Goal: Information Seeking & Learning: Check status

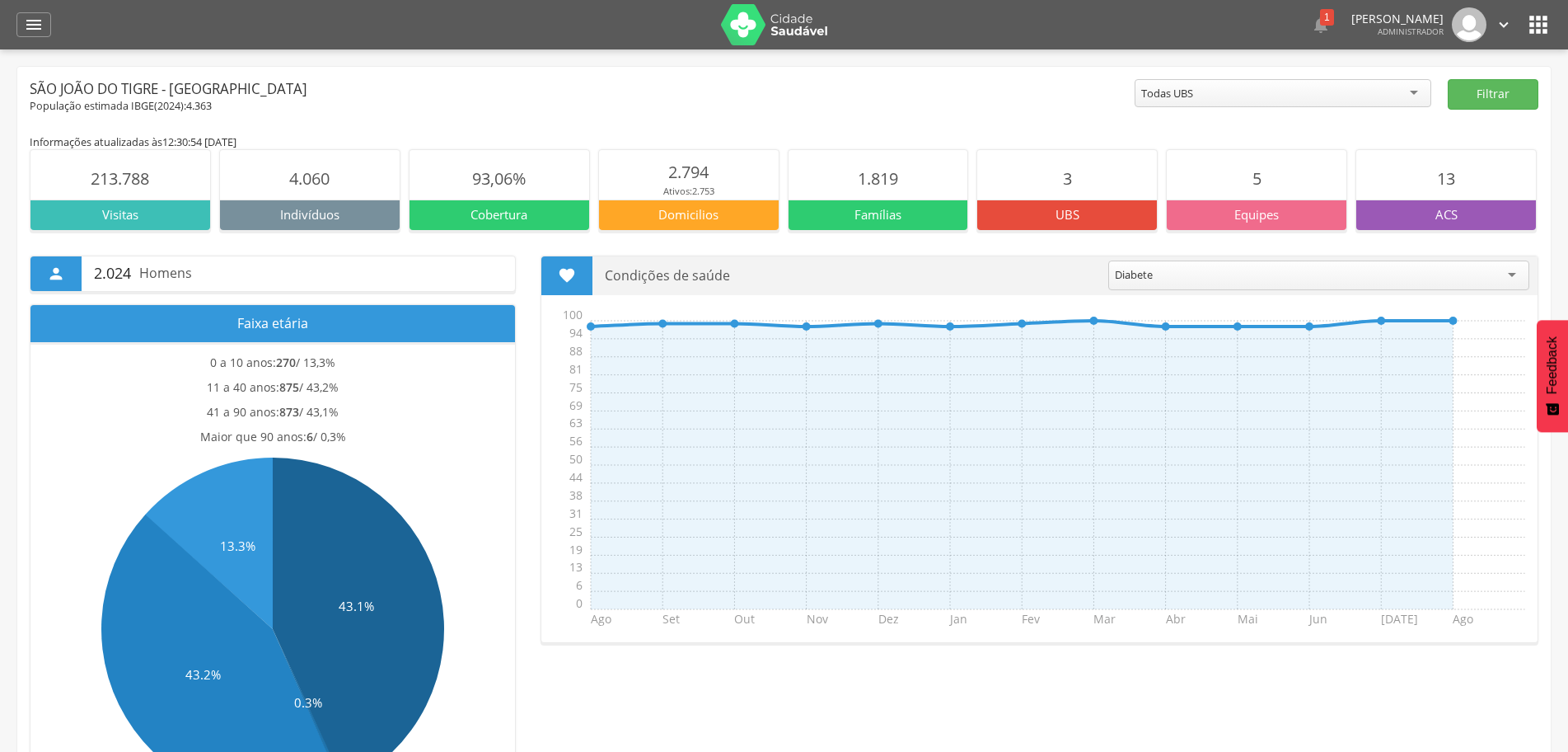
click at [30, 38] on div " Dashboard Supervisão Produtividade Mapa da cidade Mapa de cobertura Ranking A…" at bounding box center [784, 24] width 1534 height 50
click at [31, 30] on icon "" at bounding box center [33, 24] width 19 height 19
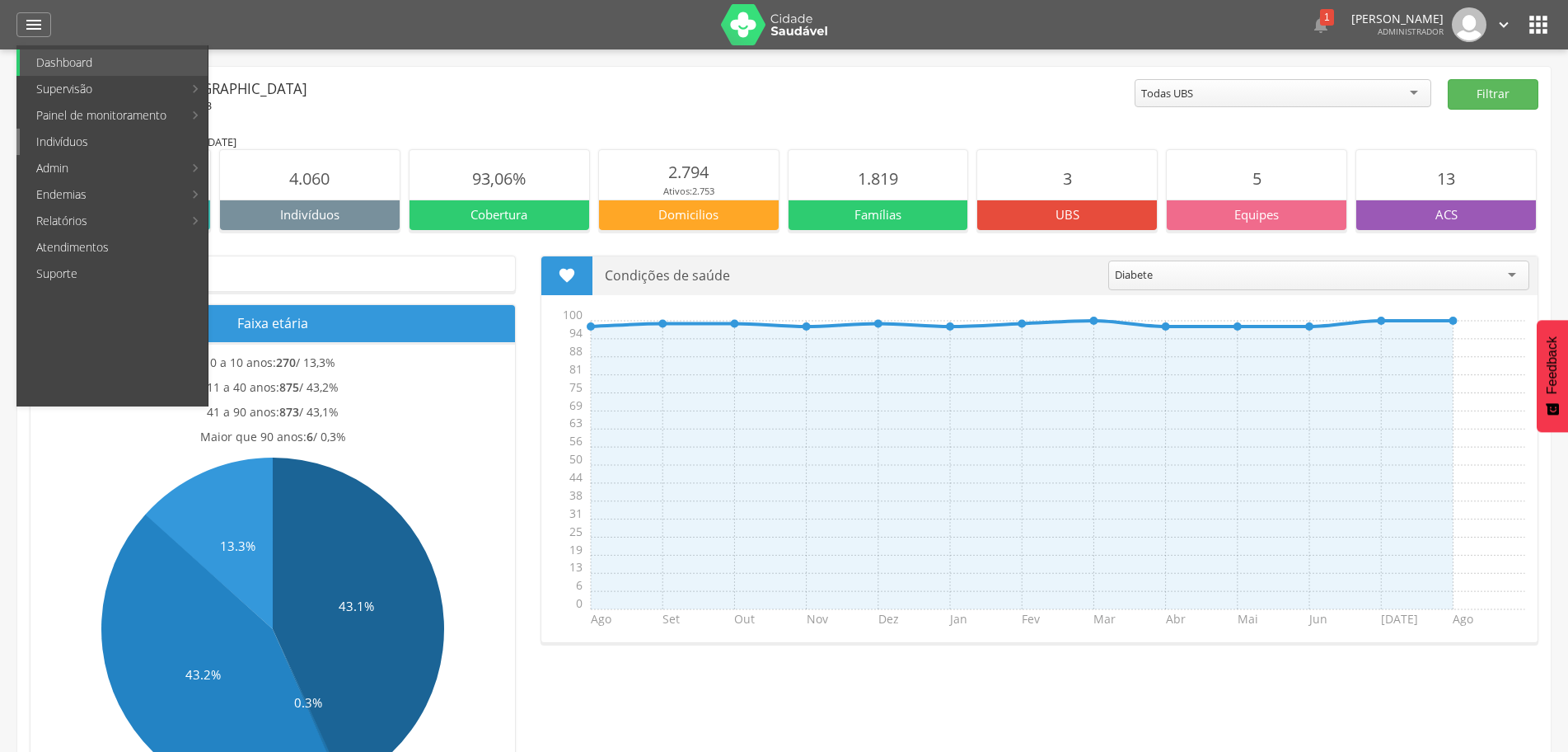
click at [111, 142] on link "Indivíduos" at bounding box center [113, 142] width 188 height 26
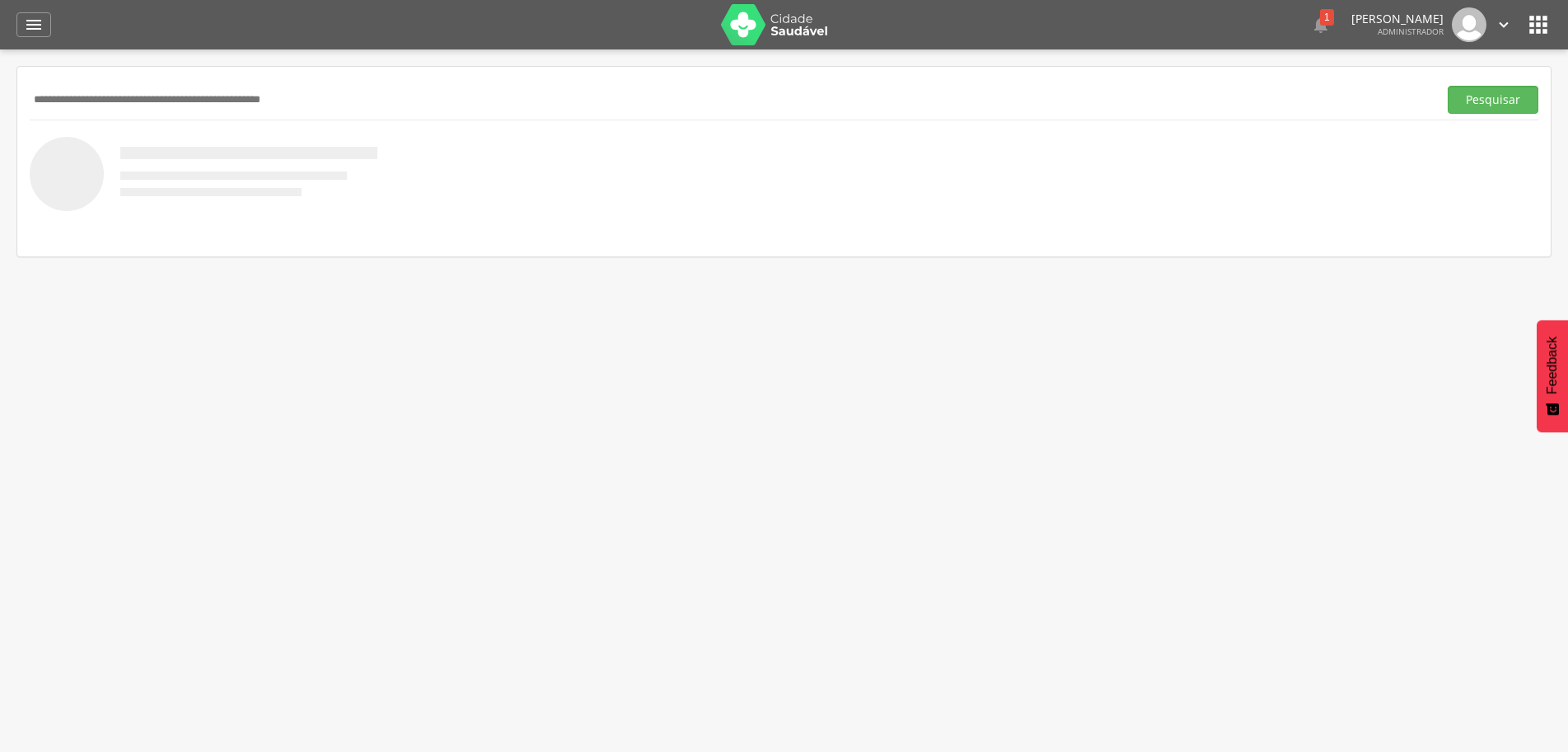
click at [159, 104] on input "text" at bounding box center [730, 99] width 1401 height 28
type input "**********"
click at [1487, 100] on button "Pesquisar" at bounding box center [1493, 99] width 91 height 28
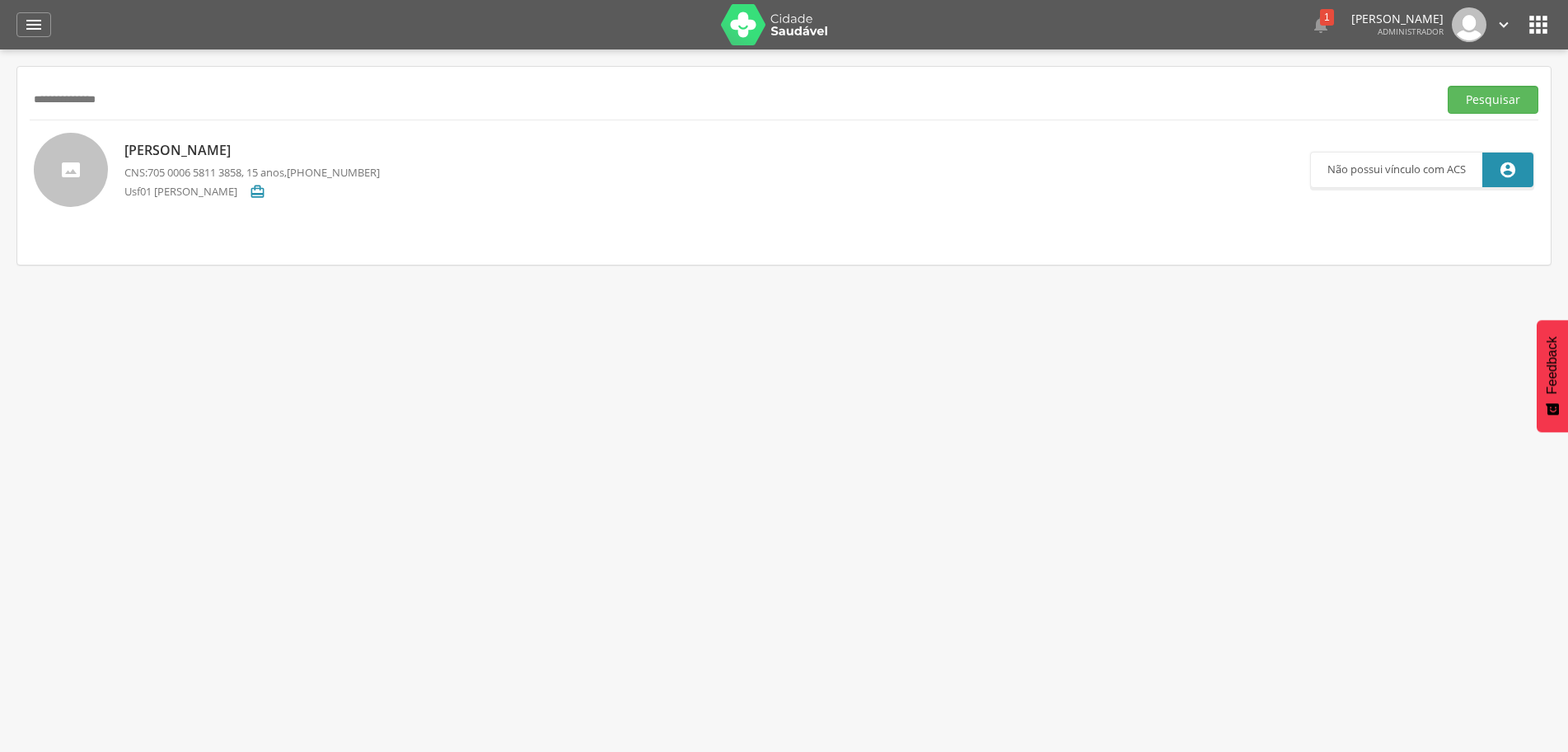
click at [277, 151] on p "[PERSON_NAME]" at bounding box center [252, 150] width 255 height 19
type input "**********"
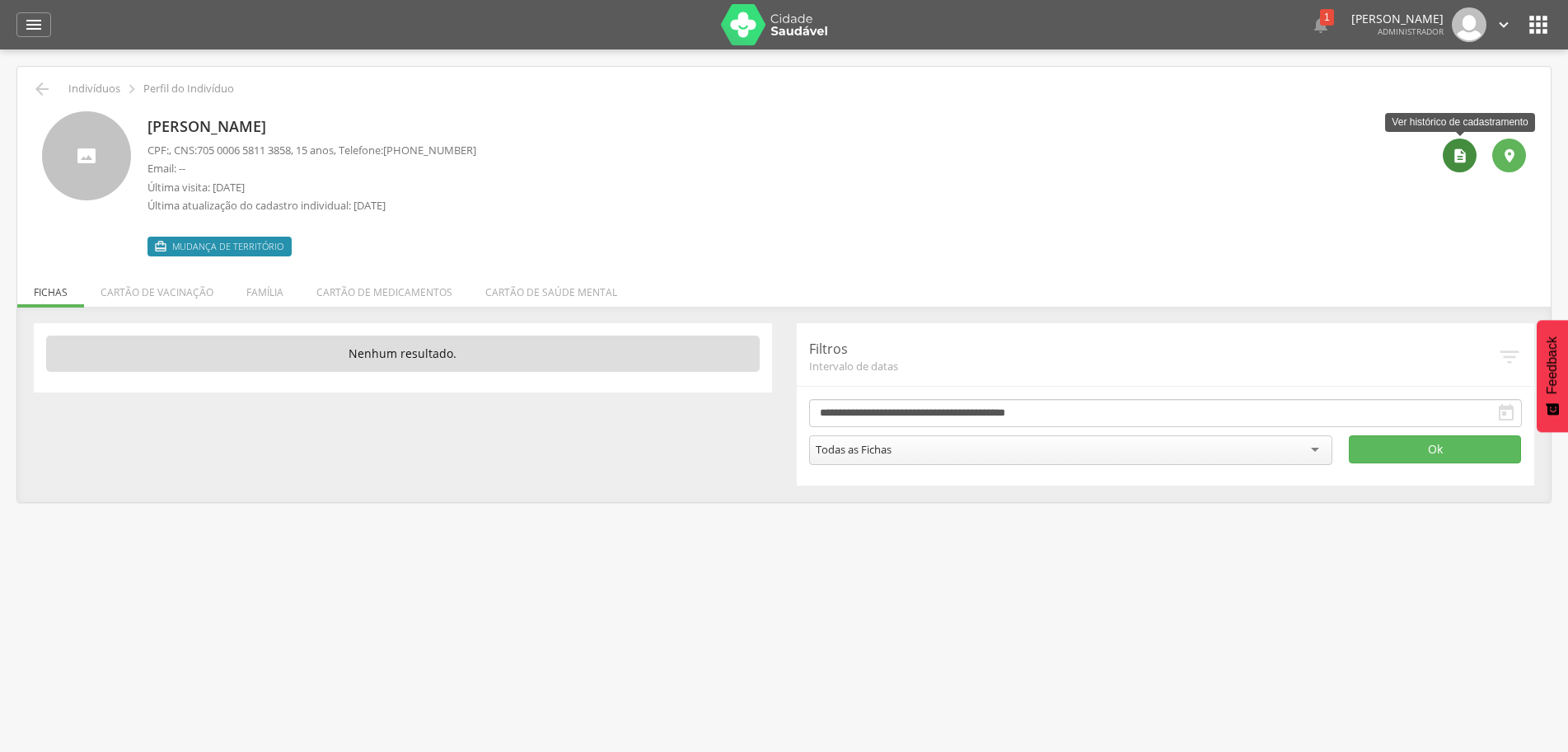
click at [1459, 159] on icon "" at bounding box center [1460, 156] width 17 height 17
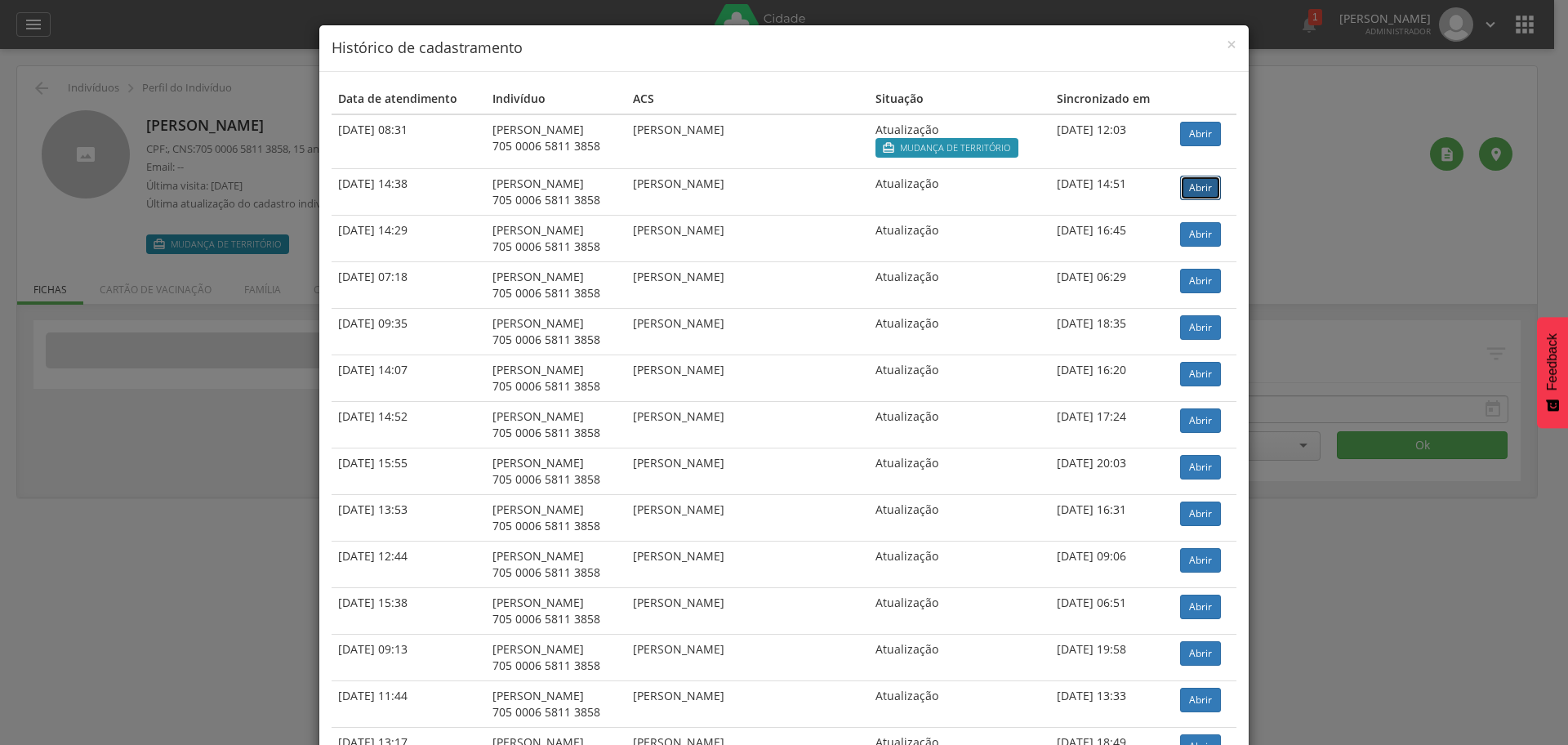
click at [1197, 188] on link "Abrir" at bounding box center [1200, 187] width 41 height 24
click at [1227, 48] on span "×" at bounding box center [1232, 43] width 10 height 23
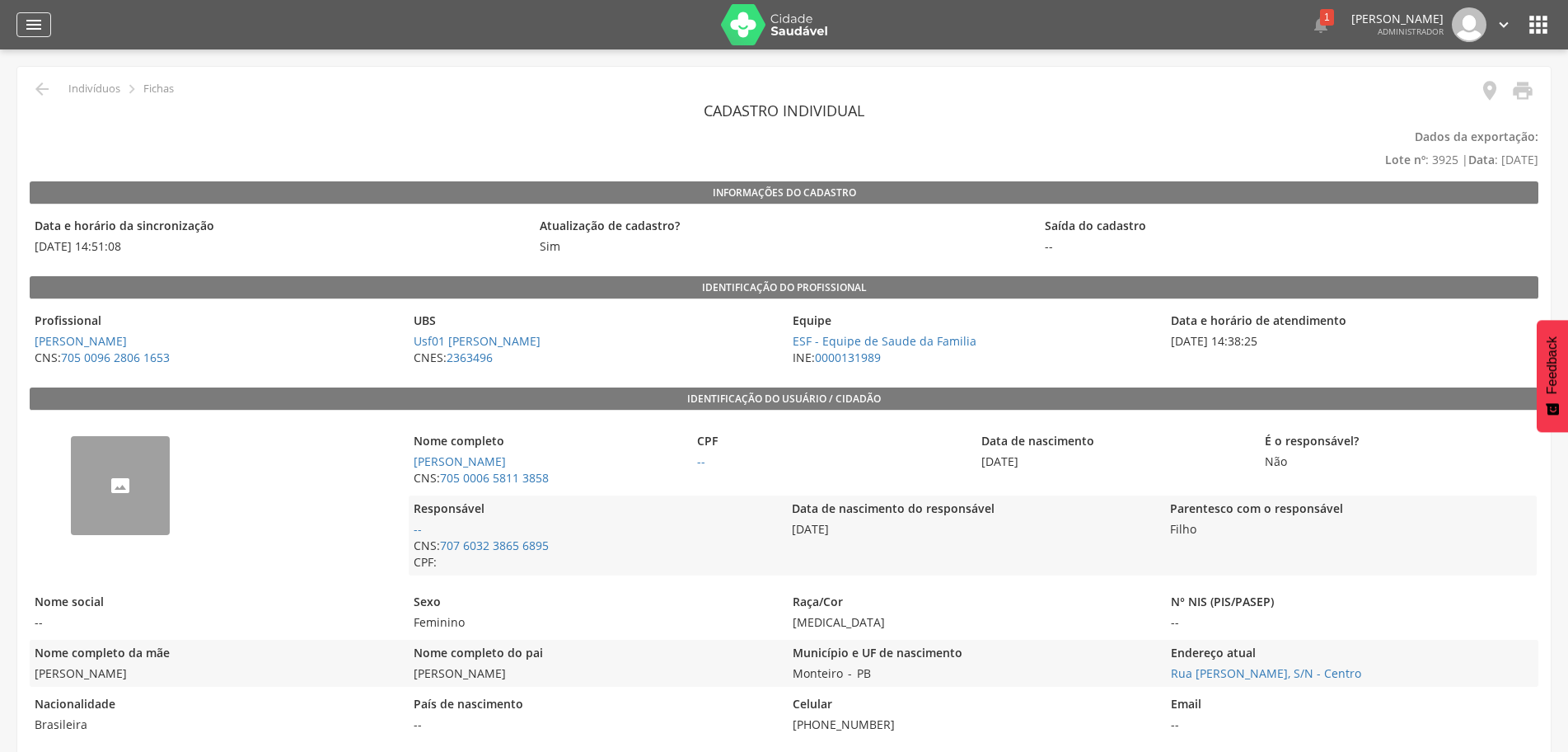
click at [40, 27] on icon "" at bounding box center [33, 24] width 19 height 19
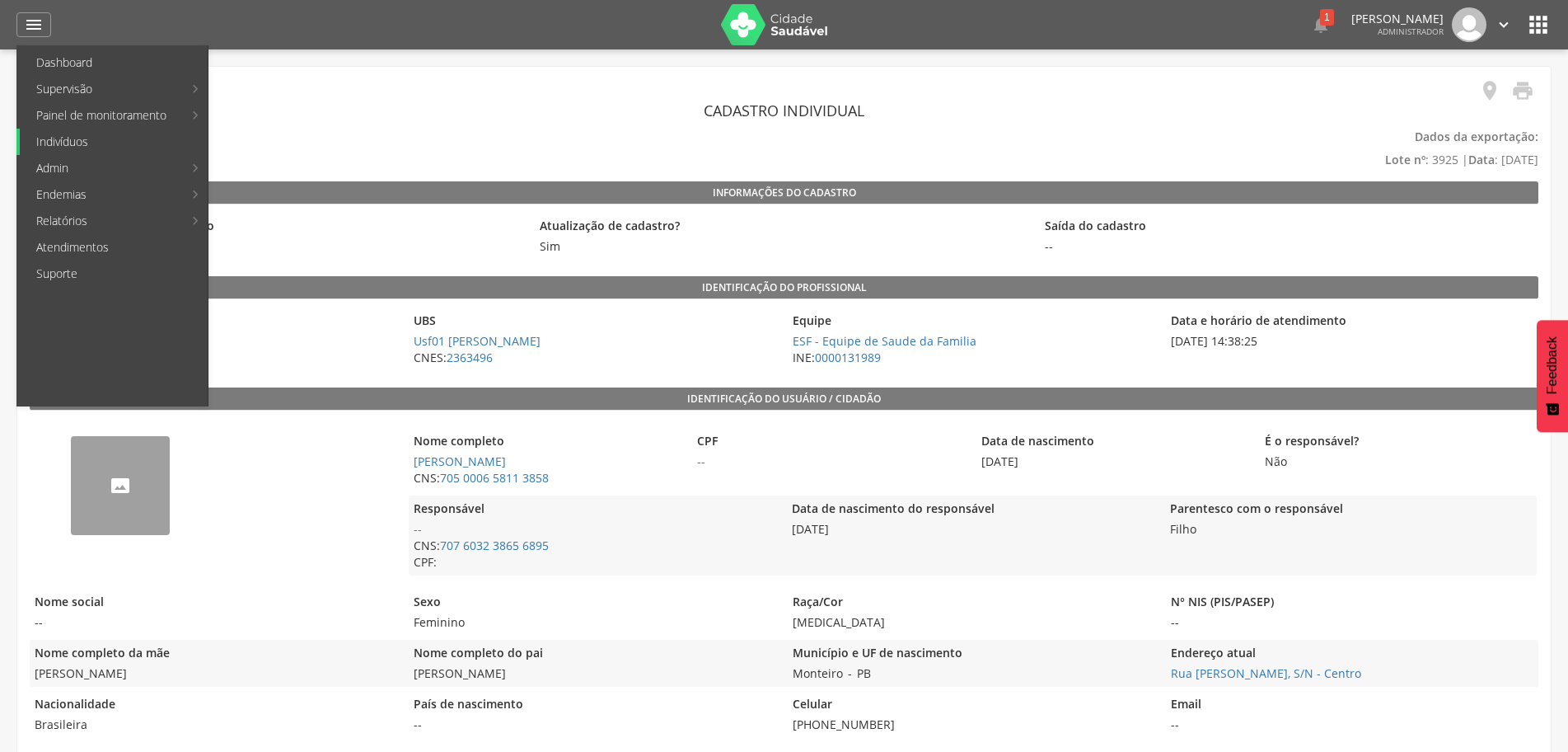
click at [99, 146] on link "Indivíduos" at bounding box center [113, 142] width 188 height 26
